Goal: Information Seeking & Learning: Learn about a topic

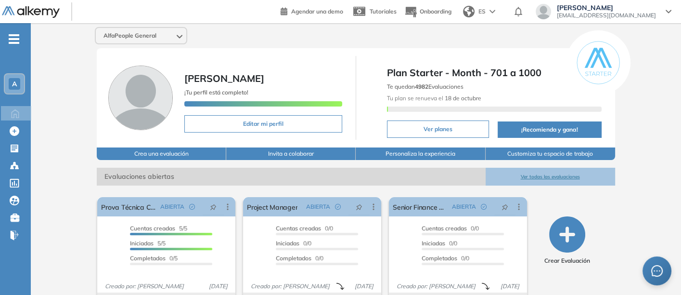
click at [553, 175] on button "Ver todas las evaluaciones" at bounding box center [550, 176] width 129 height 18
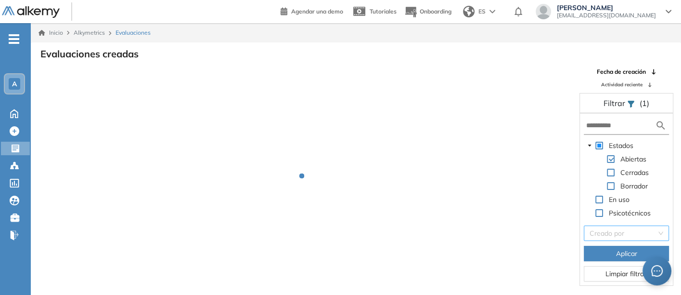
click at [615, 232] on input "search" at bounding box center [623, 233] width 67 height 14
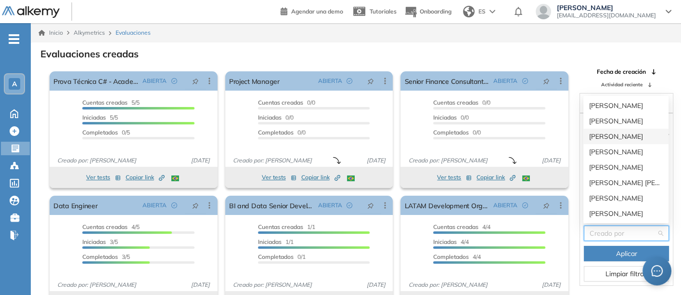
click at [601, 131] on div "[PERSON_NAME]" at bounding box center [626, 136] width 74 height 11
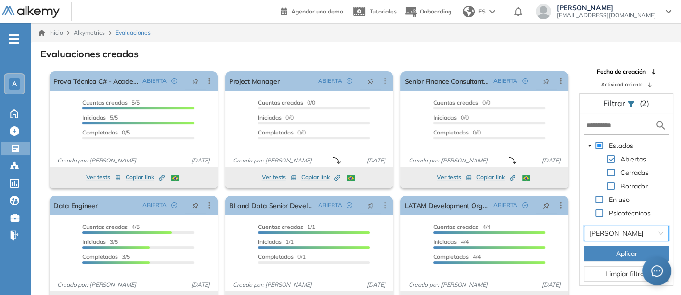
click at [600, 246] on button "Aplicar" at bounding box center [626, 252] width 85 height 15
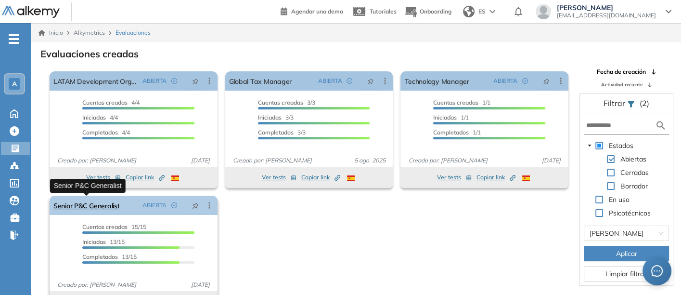
click at [93, 203] on link "Senior P&C Generalist" at bounding box center [86, 204] width 66 height 19
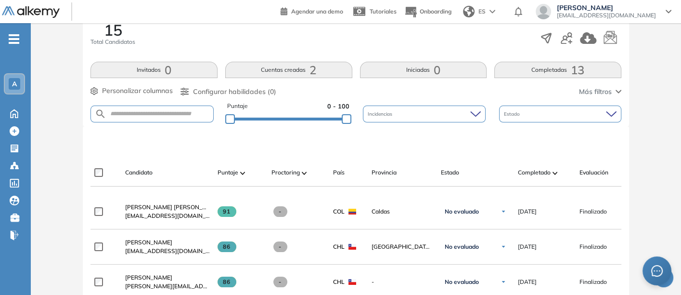
scroll to position [225, 0]
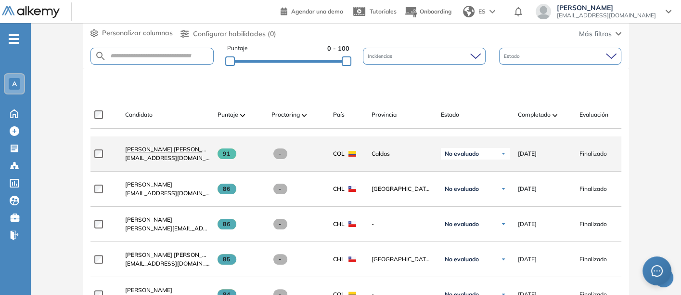
click at [150, 150] on span "[PERSON_NAME] [PERSON_NAME]" at bounding box center [173, 148] width 96 height 7
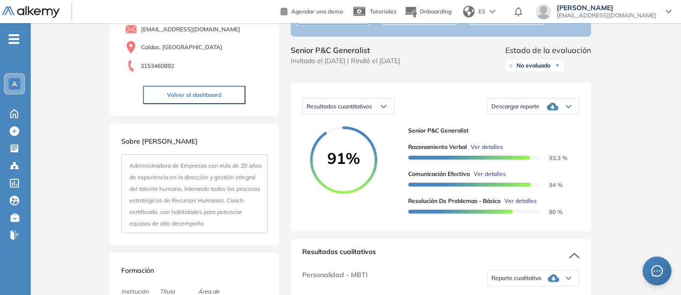
scroll to position [107, 0]
